Goal: Transaction & Acquisition: Purchase product/service

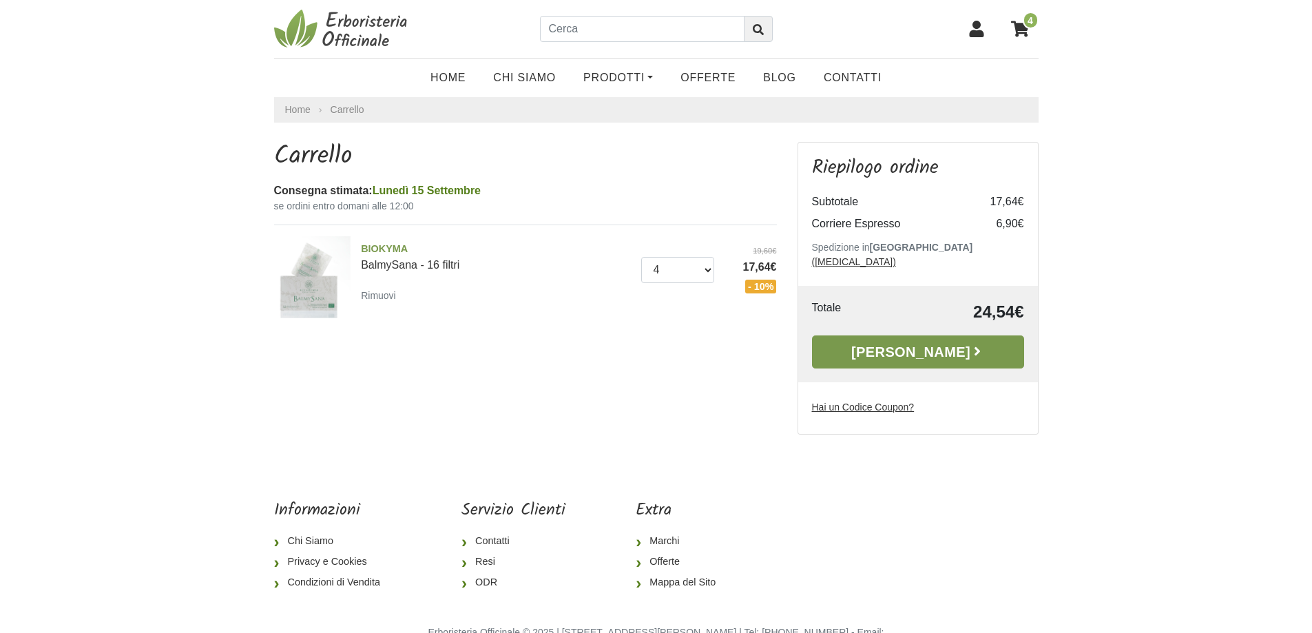
click at [910, 336] on link "Alla Cassa" at bounding box center [918, 351] width 212 height 33
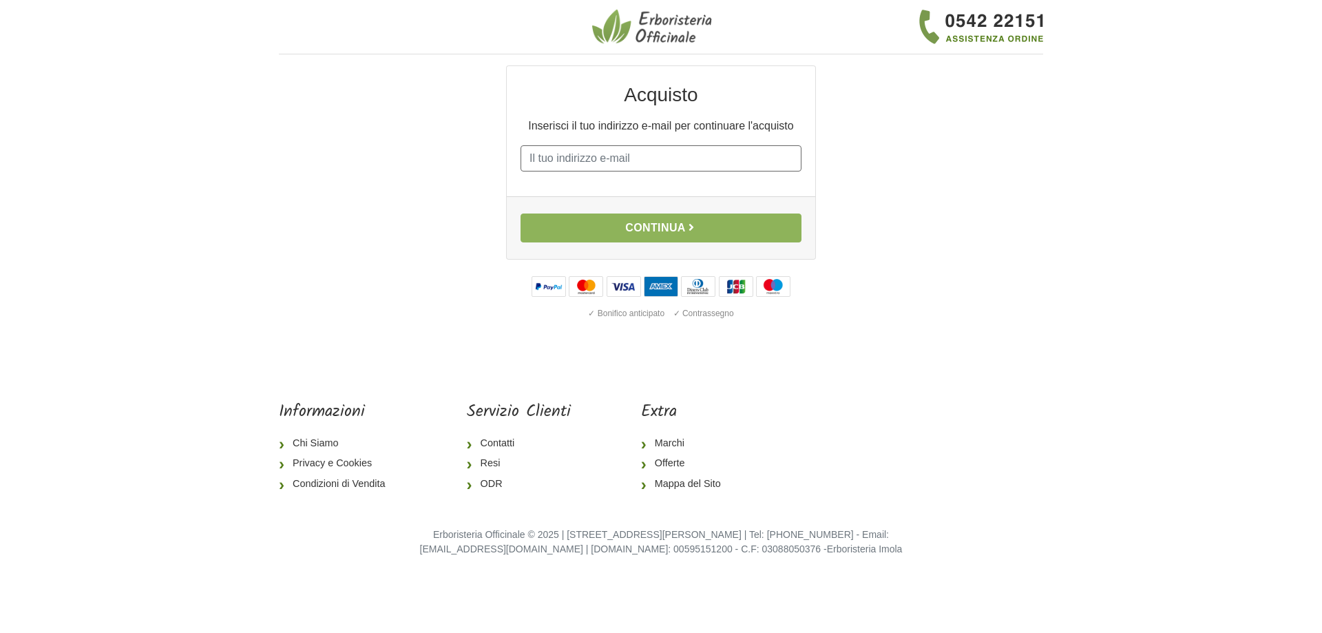
click at [648, 158] on input "E-mail" at bounding box center [661, 158] width 281 height 26
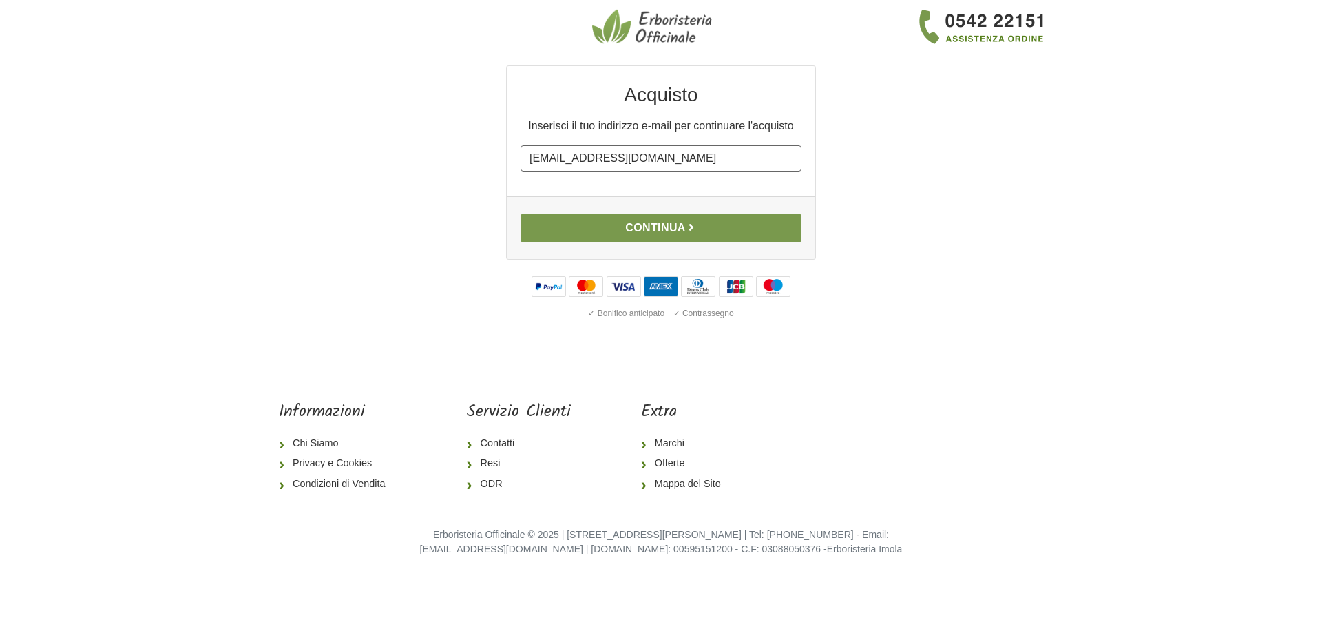
type input "andreabatmat@gmail.com"
click at [667, 229] on button "Continua" at bounding box center [661, 227] width 281 height 29
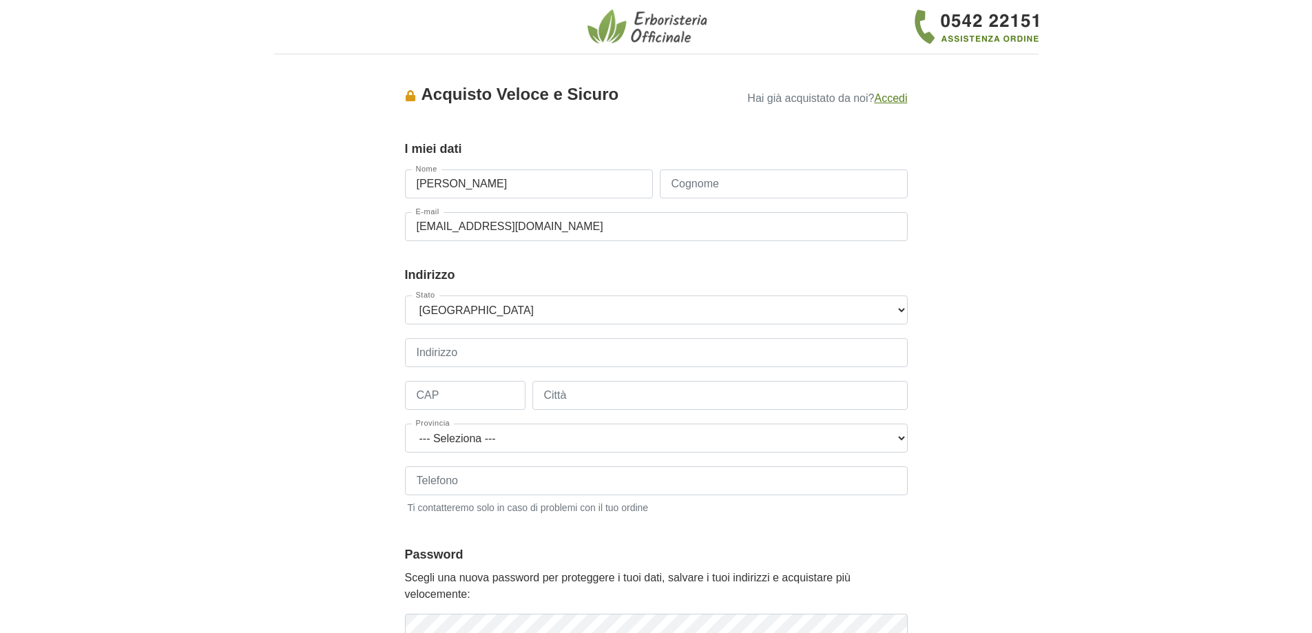
type input "[PERSON_NAME]"
type input "BATTISTELLA"
click at [510, 354] on input "Indirizzo" at bounding box center [656, 352] width 503 height 29
type input "VIA MAESTRI DEL LAVORO 15"
click at [472, 393] on input "CAP" at bounding box center [465, 395] width 121 height 29
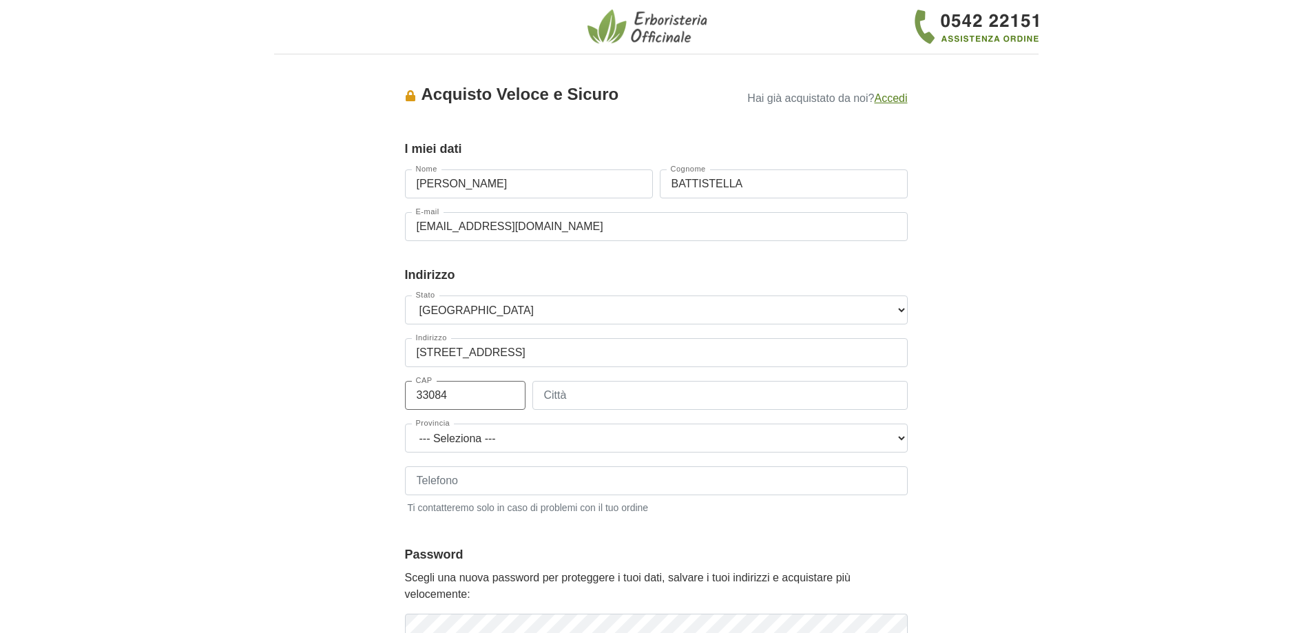
type input "33084"
click at [567, 404] on input "Città" at bounding box center [719, 395] width 375 height 29
type input "CORDENONS"
click at [621, 447] on select "--- Seleziona --- Agrigento Alessandria Ancona Aosta Arezzo Ascoli Piceno Asti …" at bounding box center [656, 437] width 503 height 29
select select "3915"
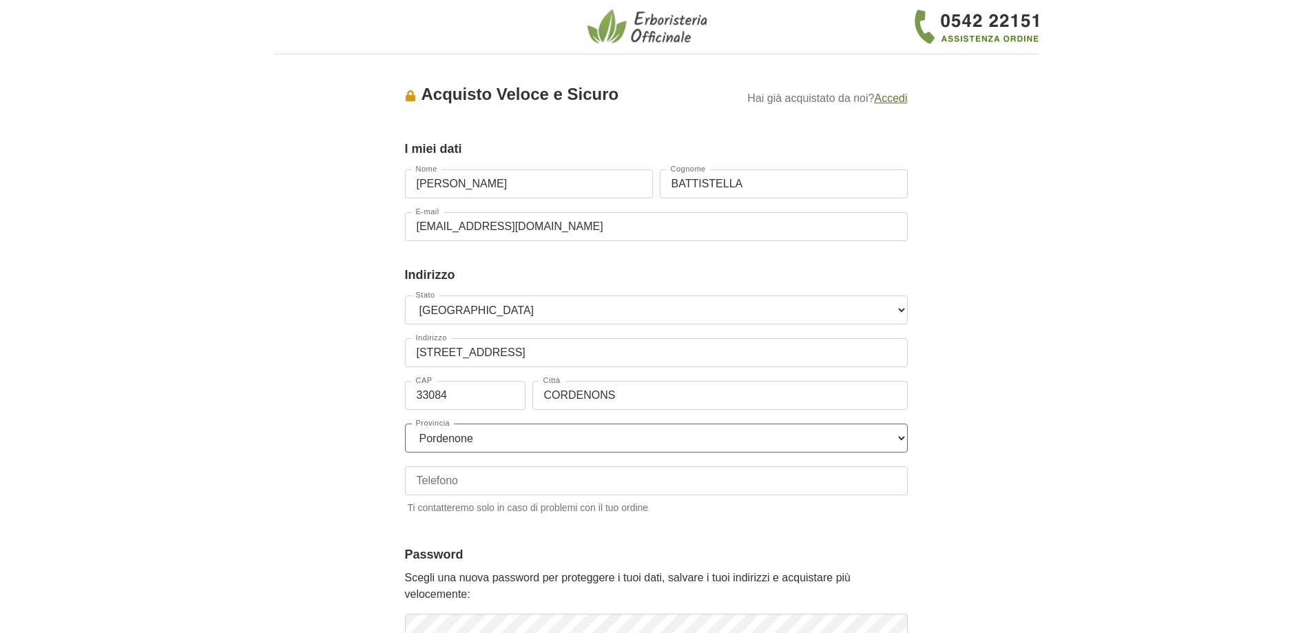
click at [405, 423] on select "--- Seleziona --- Agrigento Alessandria Ancona Aosta Arezzo Ascoli Piceno Asti …" at bounding box center [656, 437] width 503 height 29
click at [497, 491] on input "Telefono" at bounding box center [656, 480] width 503 height 29
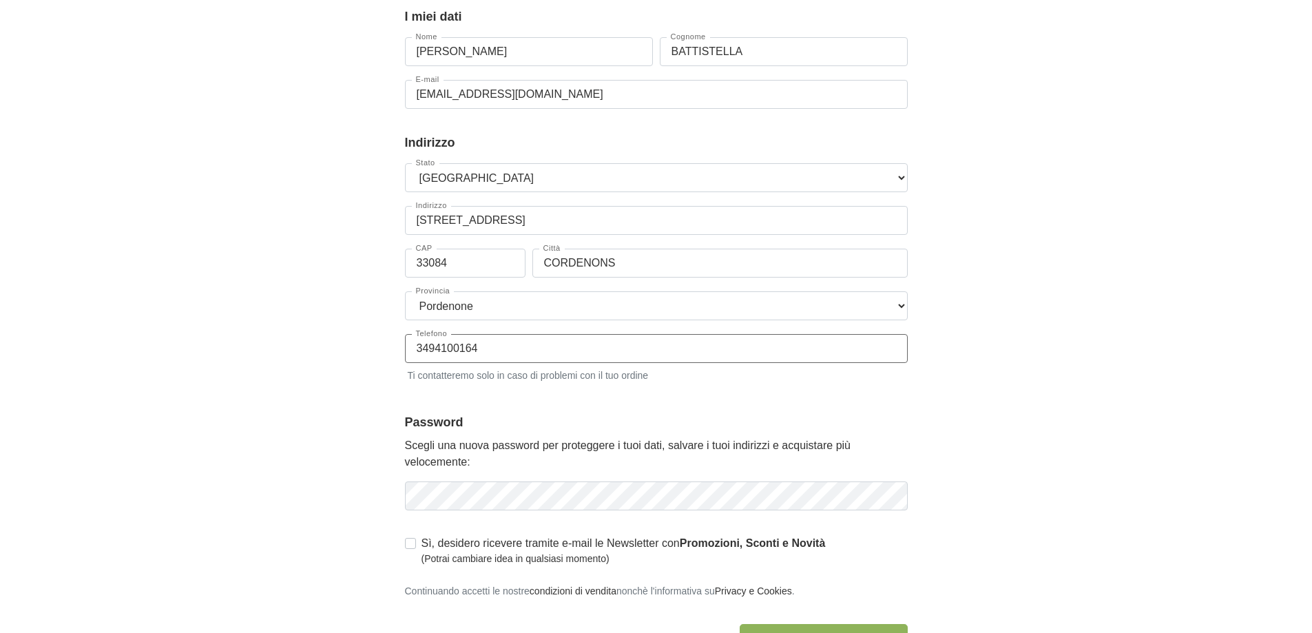
scroll to position [138, 0]
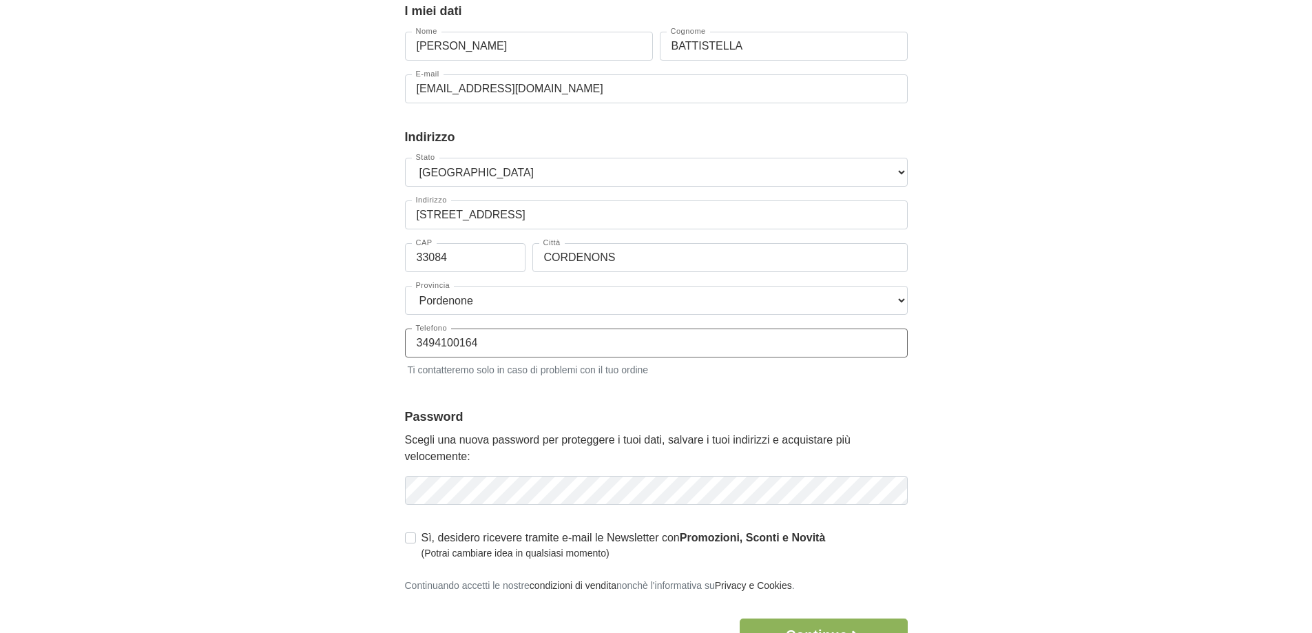
type input "3494100164"
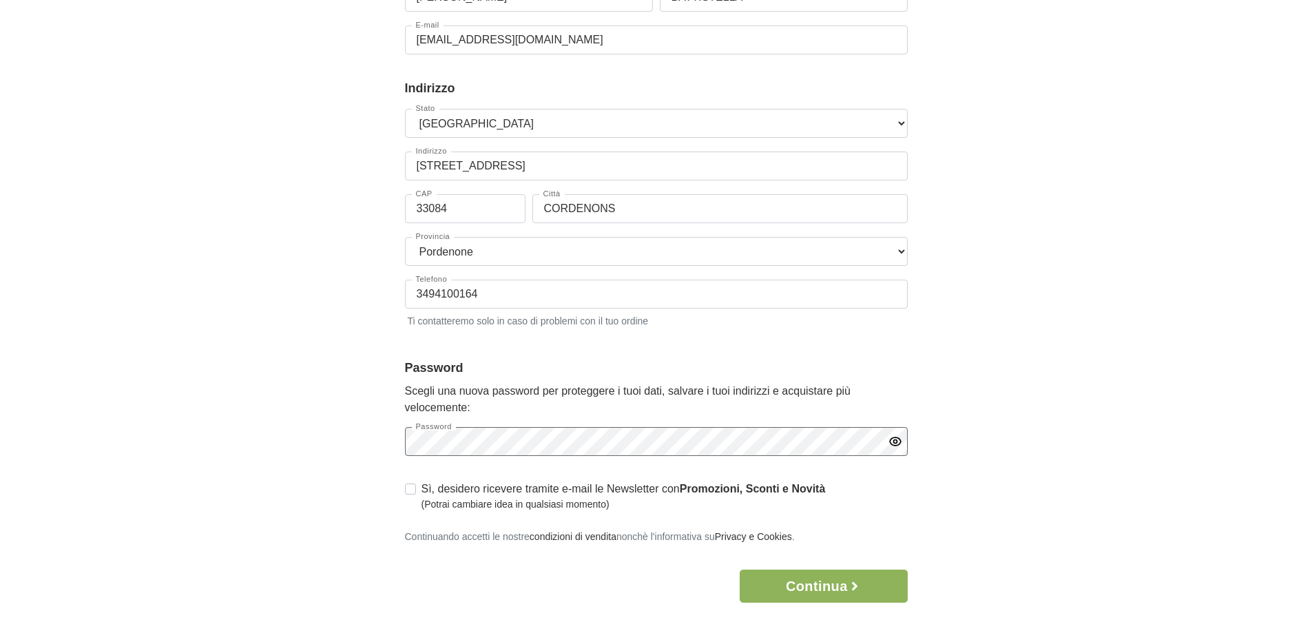
scroll to position [207, 0]
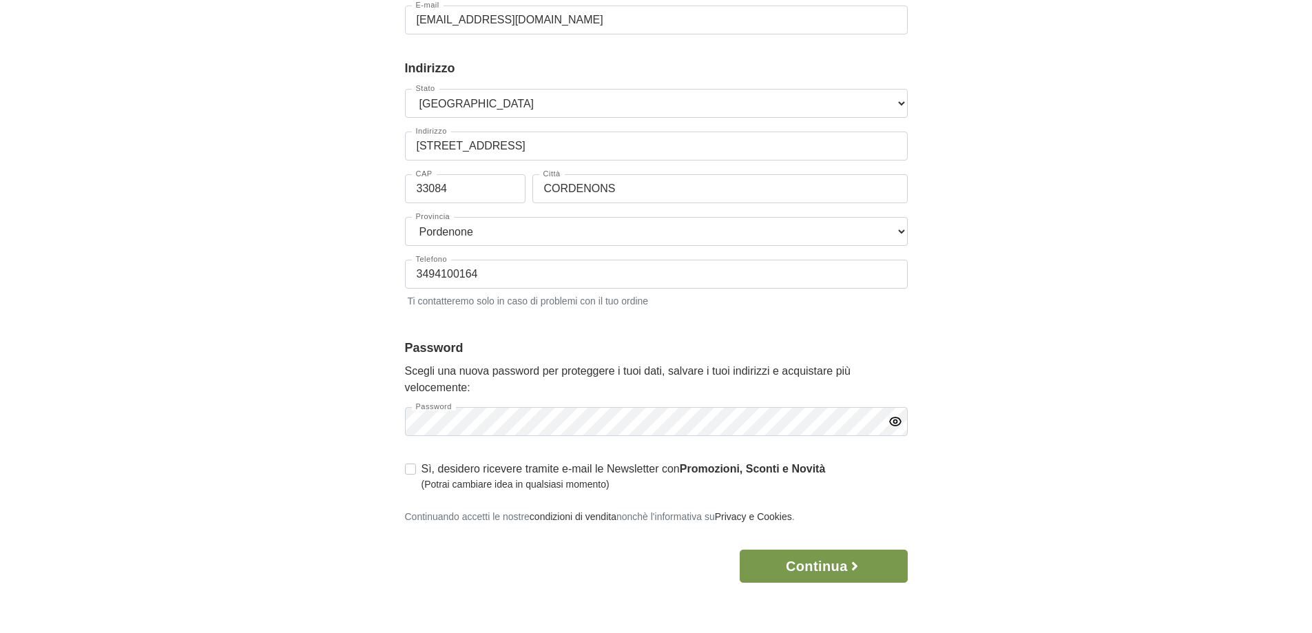
click at [819, 561] on button "Continua" at bounding box center [823, 565] width 167 height 33
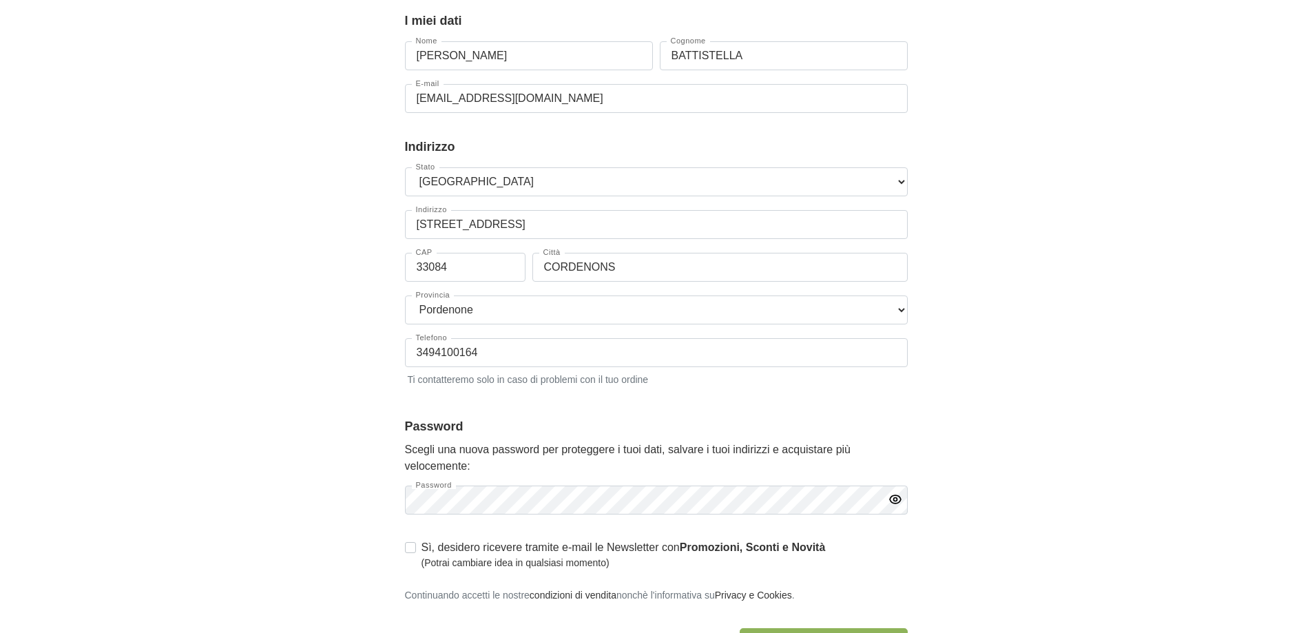
scroll to position [285, 0]
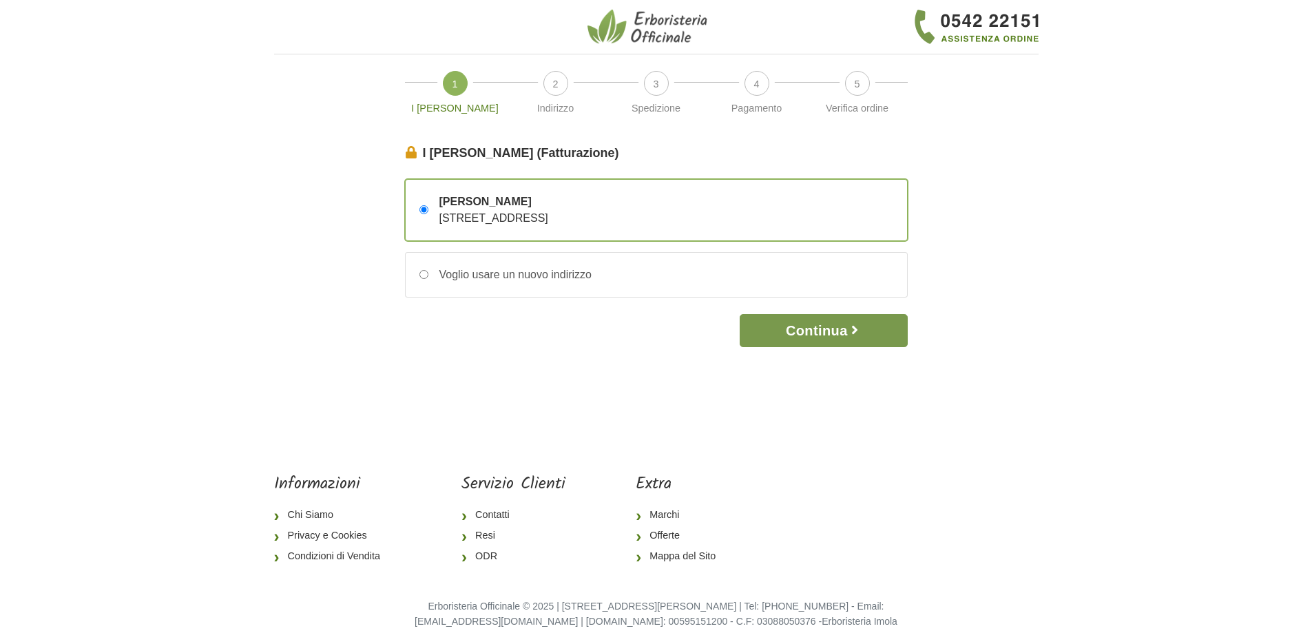
click at [797, 333] on button "Continua" at bounding box center [823, 330] width 167 height 33
click at [803, 339] on button "Continua" at bounding box center [823, 330] width 167 height 33
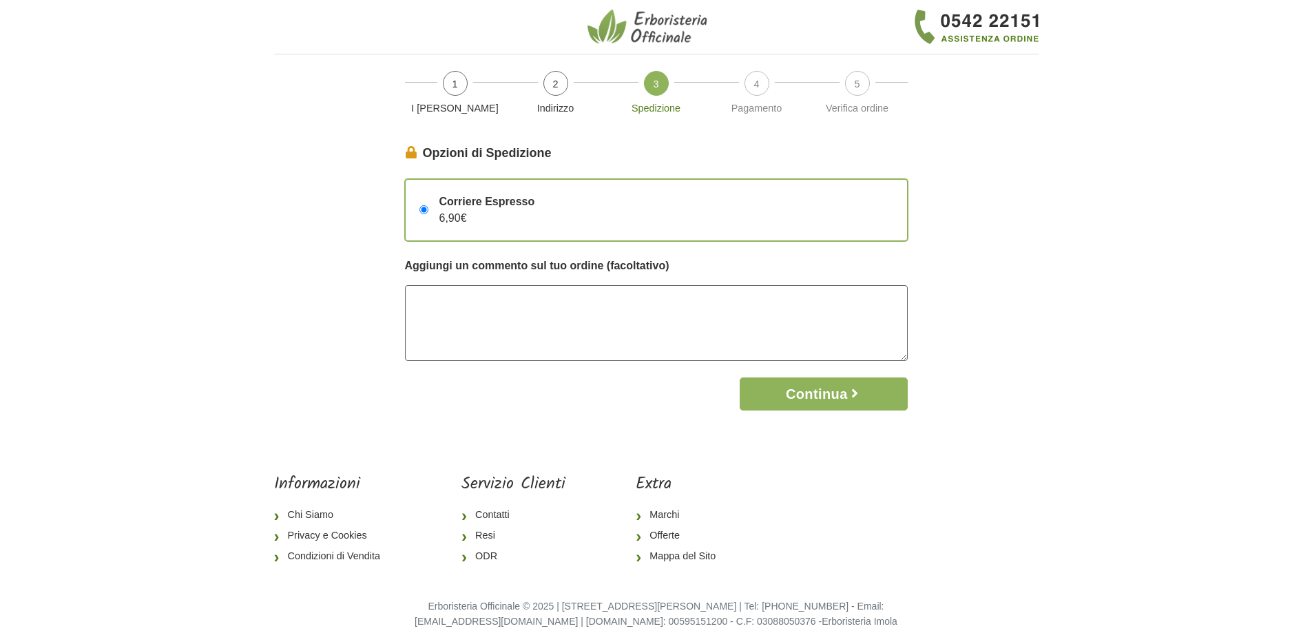
click at [585, 337] on textarea at bounding box center [656, 323] width 503 height 76
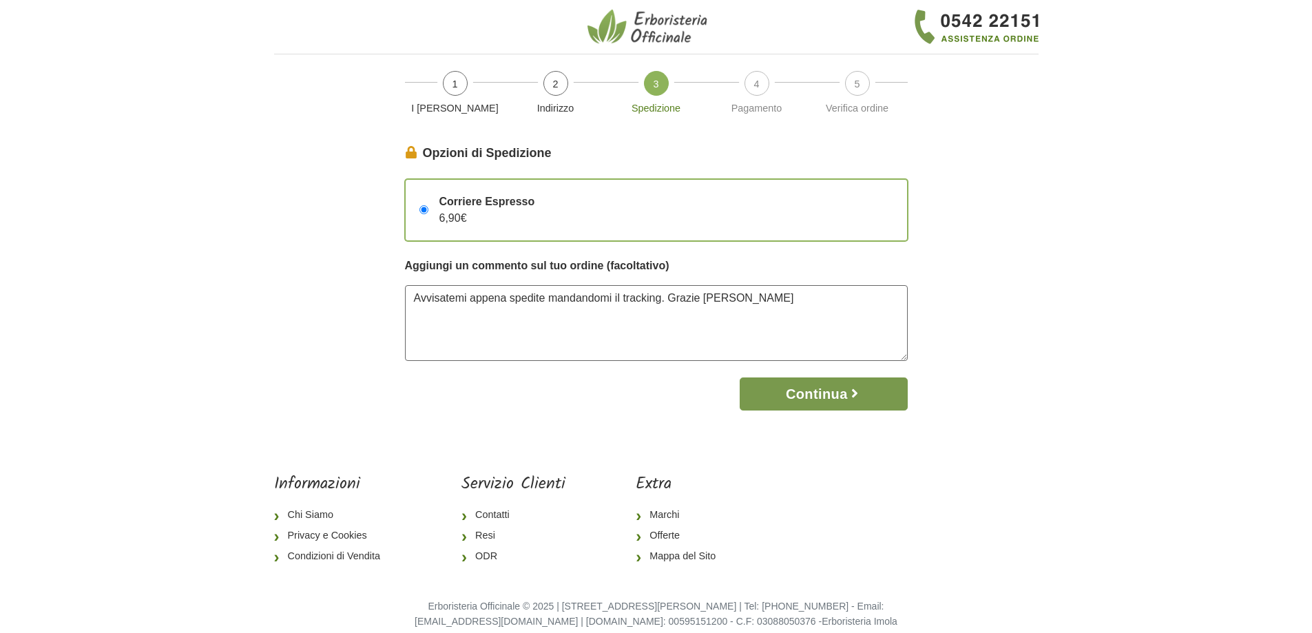
type textarea "Avvisatemi appena spedite mandandomi il tracking. Grazie Andrea"
click at [804, 390] on button "Continua" at bounding box center [823, 393] width 167 height 33
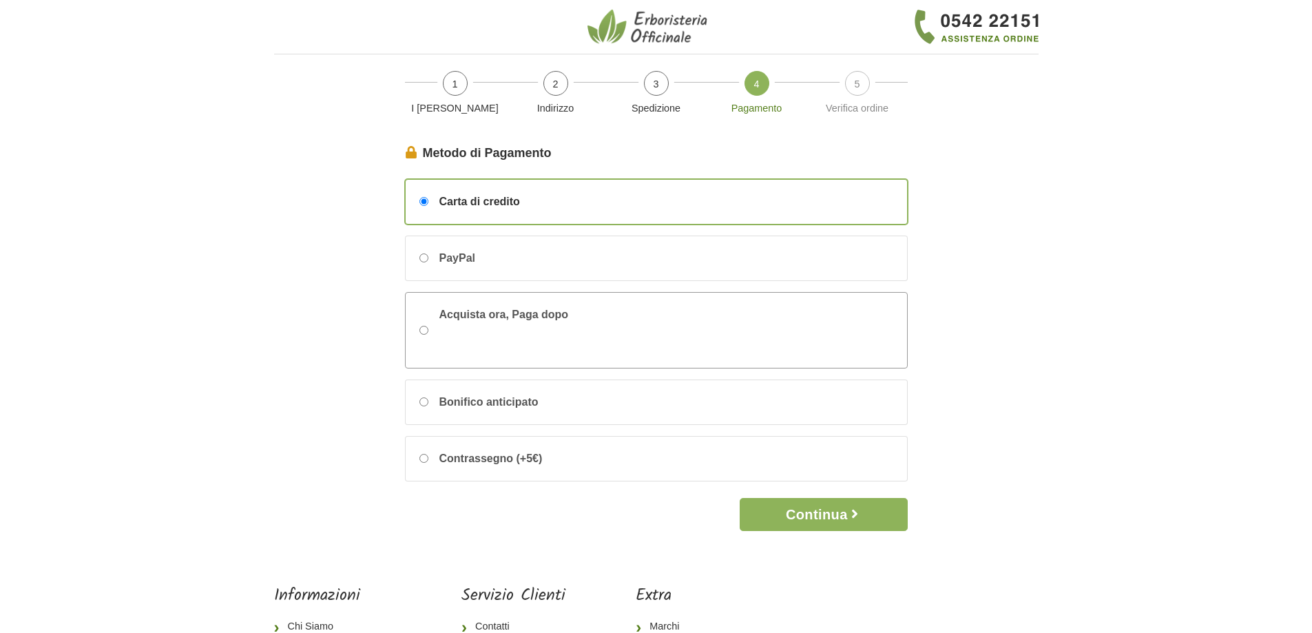
click at [424, 332] on input "Acquista ora, Paga dopo" at bounding box center [423, 330] width 9 height 9
radio input "true"
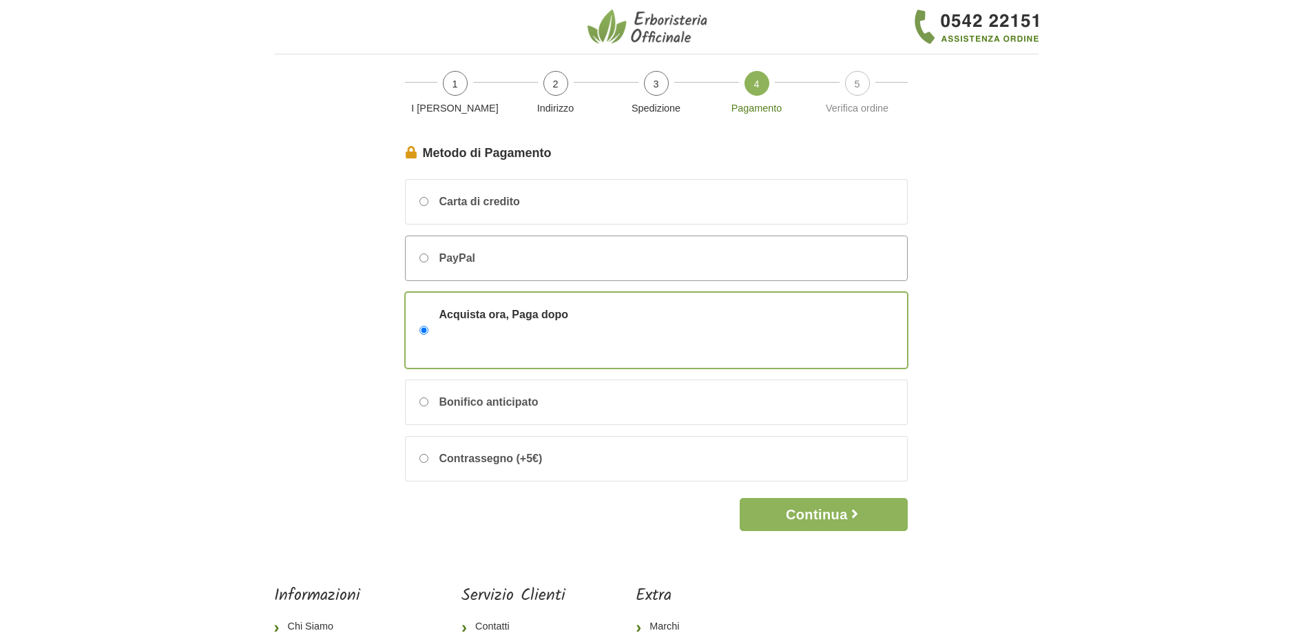
click at [423, 258] on input "PayPal" at bounding box center [423, 257] width 9 height 9
radio input "true"
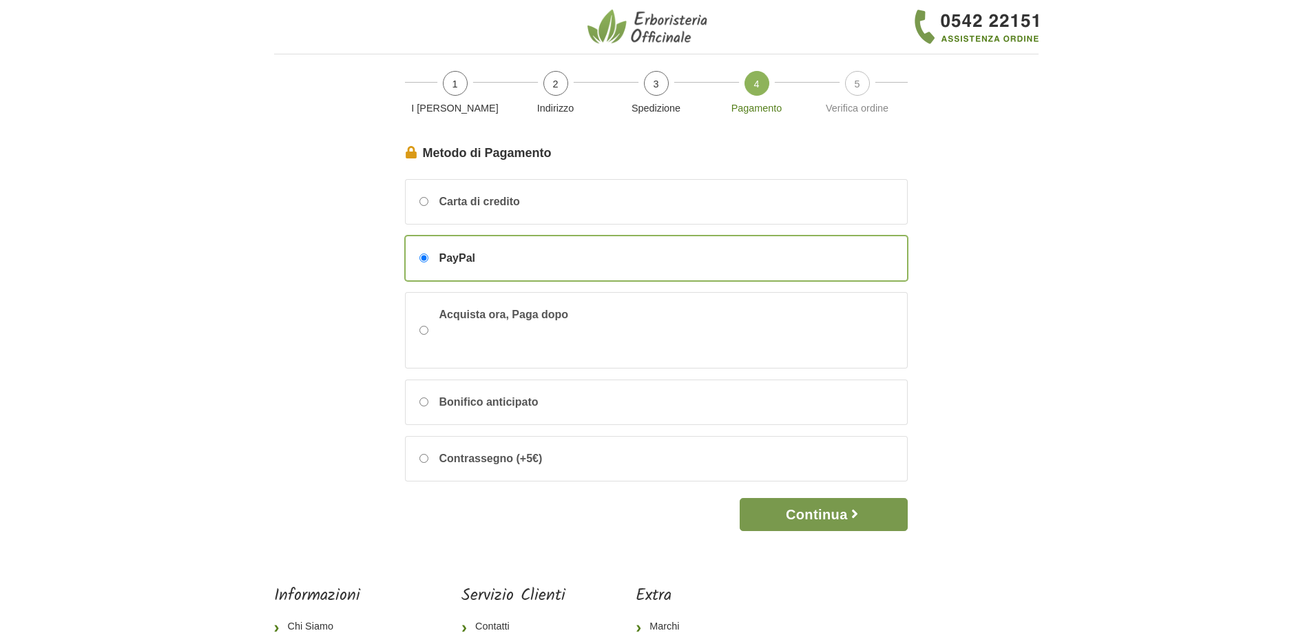
click at [805, 515] on button "Continua" at bounding box center [823, 514] width 167 height 33
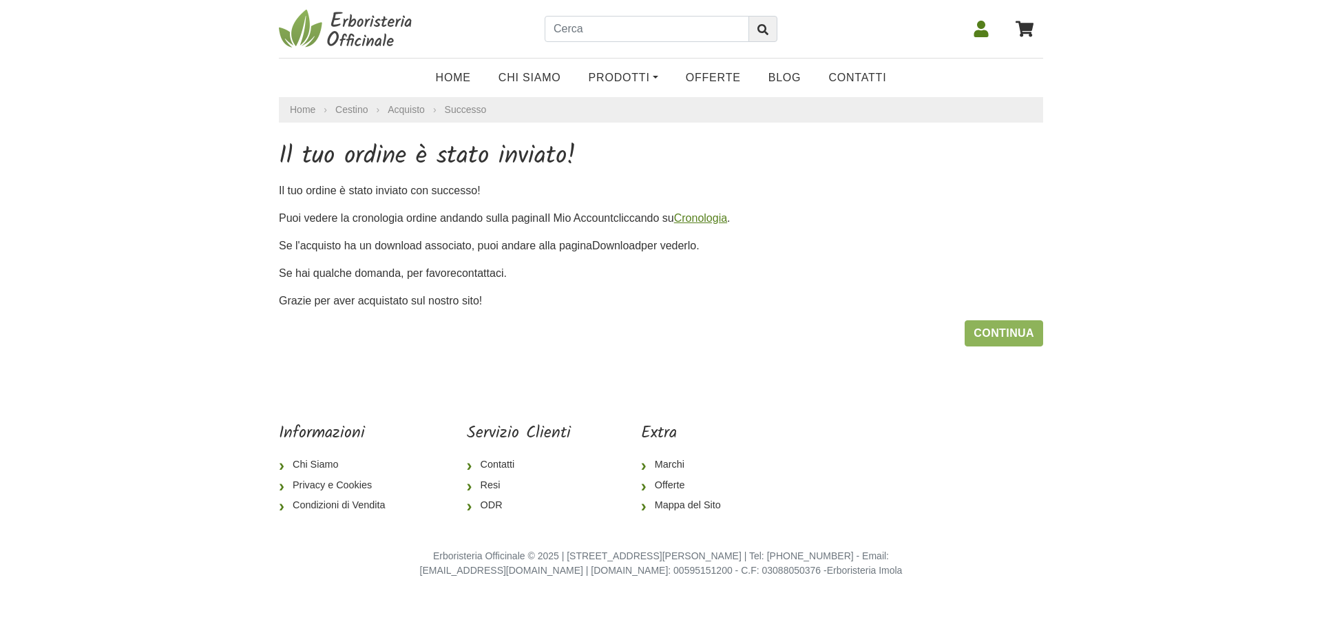
click at [704, 218] on link "Cronologia" at bounding box center [700, 218] width 53 height 12
